Goal: Information Seeking & Learning: Compare options

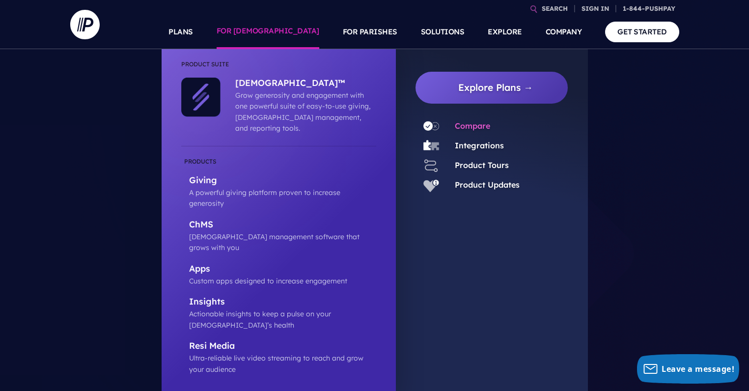
click at [471, 129] on link "Compare" at bounding box center [472, 126] width 35 height 10
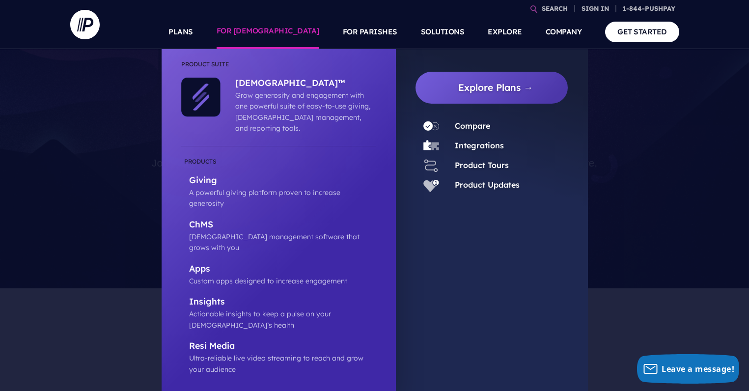
click at [303, 37] on link "FOR [DEMOGRAPHIC_DATA]" at bounding box center [268, 32] width 103 height 34
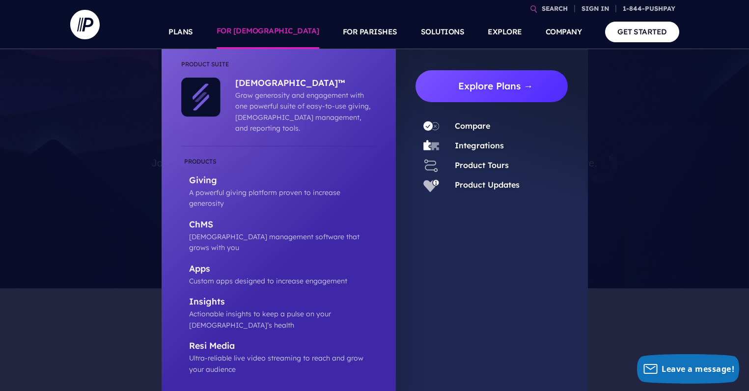
click at [456, 82] on link "Explore Plans →" at bounding box center [496, 86] width 145 height 32
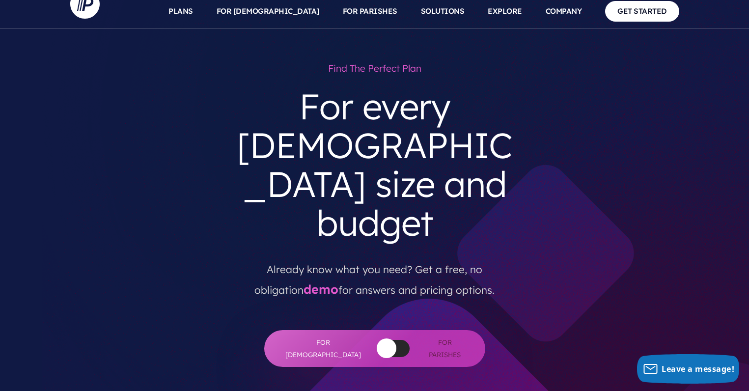
scroll to position [5, 0]
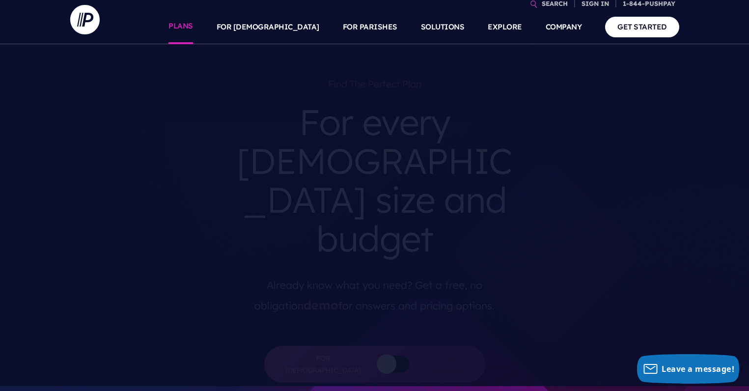
click at [193, 31] on link "PLANS" at bounding box center [181, 27] width 25 height 34
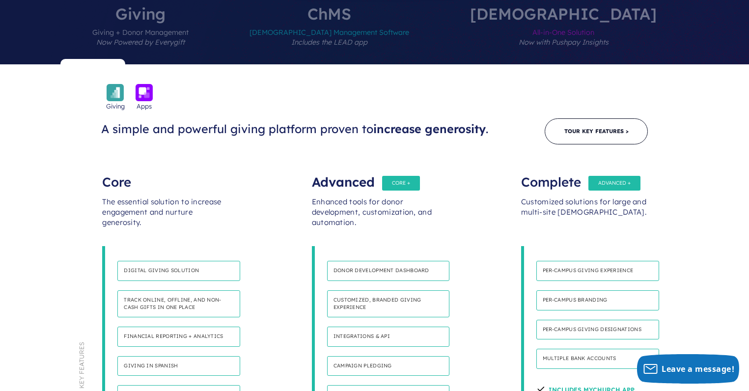
scroll to position [639, 0]
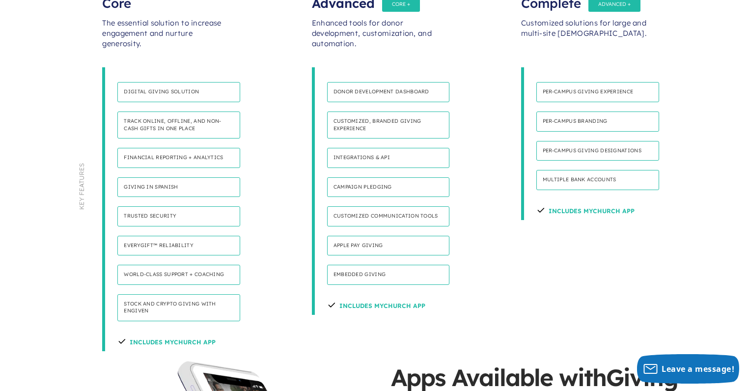
click at [161, 294] on h4 "Stock and Crypto Giving with Engiven" at bounding box center [178, 307] width 123 height 27
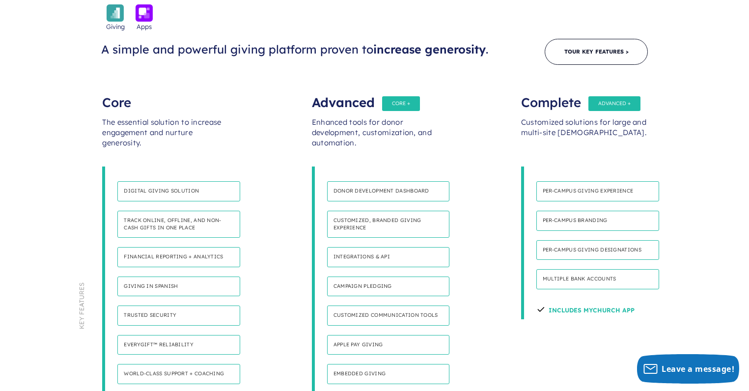
scroll to position [537, 0]
